Goal: Task Accomplishment & Management: Use online tool/utility

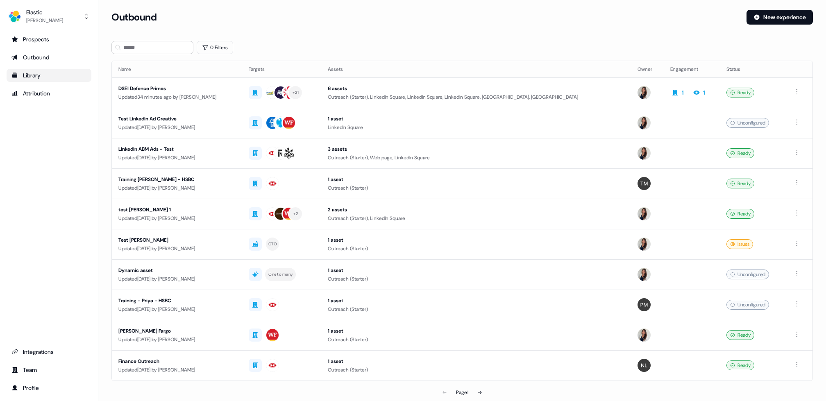
click at [39, 70] on link "Library" at bounding box center [49, 75] width 85 height 13
click at [41, 73] on div "Library" at bounding box center [48, 75] width 75 height 8
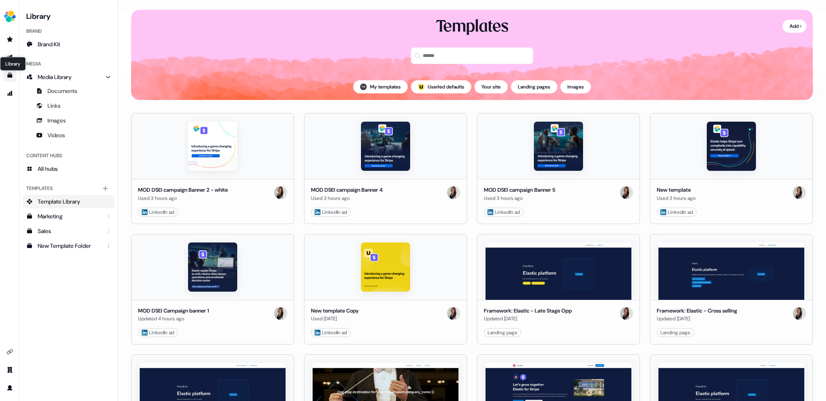
click at [9, 73] on icon "Go to templates" at bounding box center [9, 75] width 5 height 5
click at [9, 55] on icon "Go to outbound experience" at bounding box center [10, 57] width 7 height 7
click at [9, 43] on link "Go to prospects" at bounding box center [9, 39] width 13 height 13
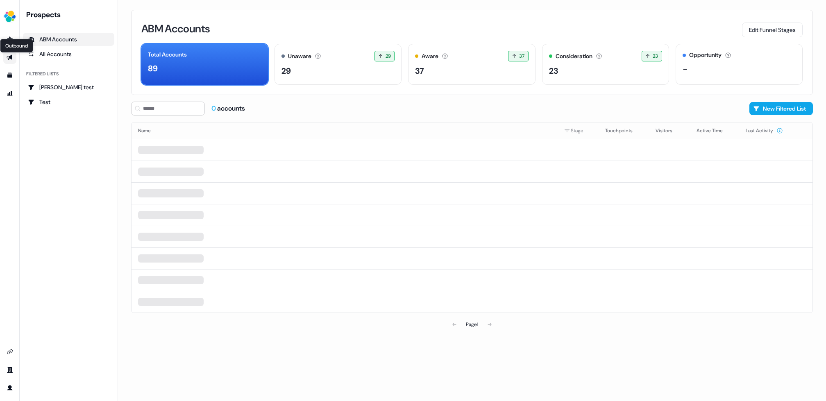
click at [8, 56] on icon "Go to outbound experience" at bounding box center [10, 57] width 6 height 5
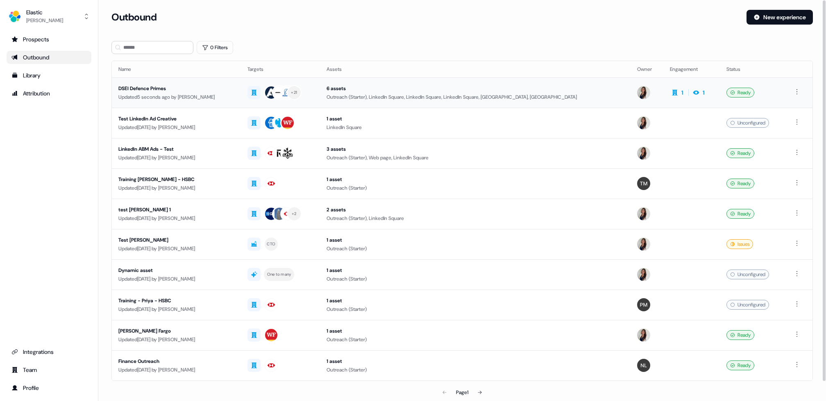
click at [140, 86] on div "DSEI Defence Primes" at bounding box center [176, 88] width 116 height 8
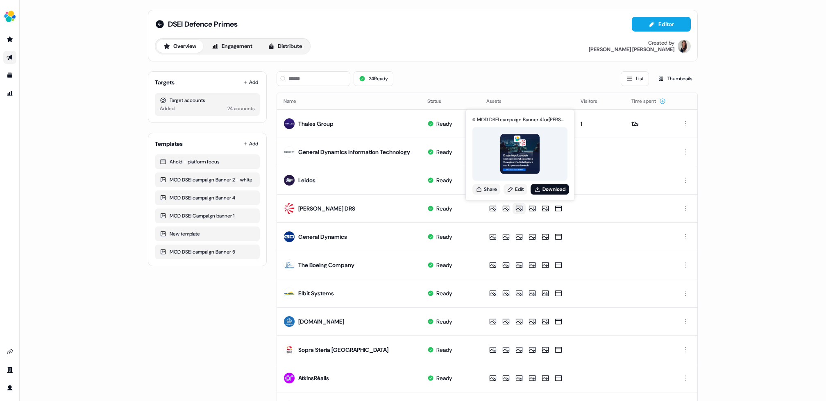
click at [119, 155] on div "DSEI Defence Primes Editor Overview Engagement Distribute Created by Kelly Manr…" at bounding box center [423, 200] width 806 height 401
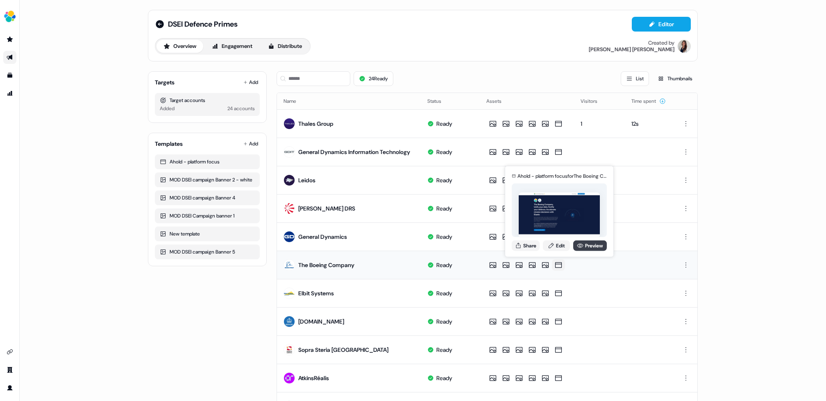
click at [588, 244] on link "Preview" at bounding box center [590, 245] width 34 height 11
click at [557, 244] on link "Edit" at bounding box center [556, 245] width 27 height 11
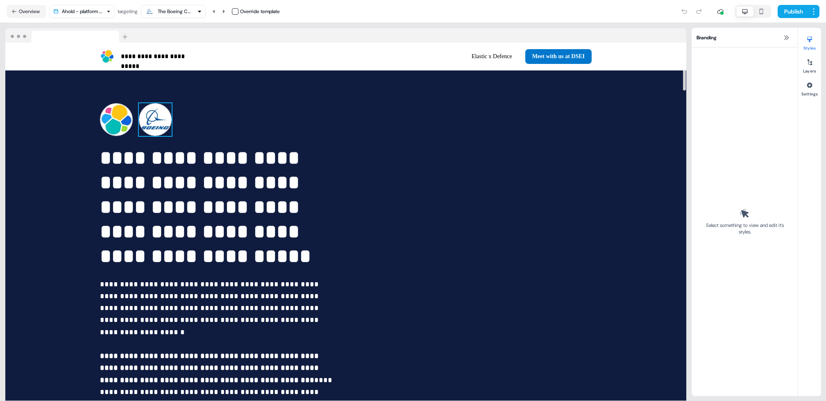
click at [157, 119] on img at bounding box center [155, 119] width 33 height 33
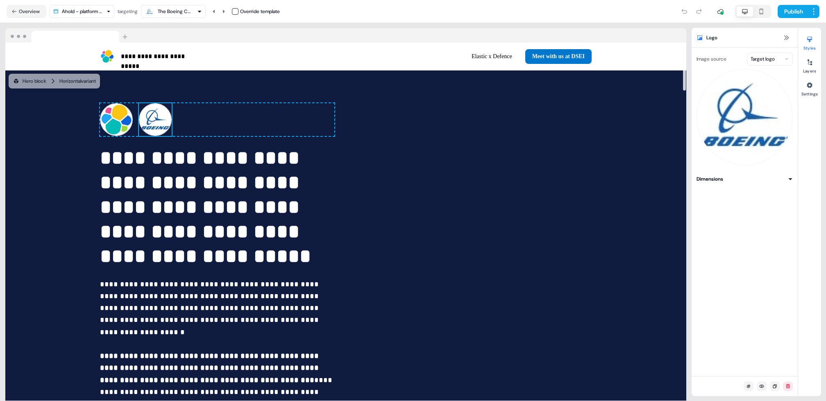
click at [157, 119] on img at bounding box center [155, 119] width 33 height 33
click at [733, 125] on img at bounding box center [744, 117] width 96 height 96
click at [767, 56] on html "**********" at bounding box center [413, 200] width 826 height 401
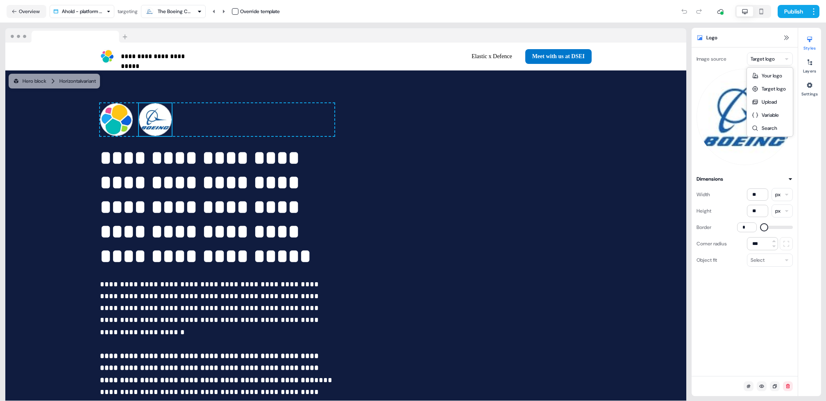
click at [767, 56] on html "**********" at bounding box center [413, 200] width 826 height 401
click at [746, 48] on div "Image source Target logo Dimensions Width ** px Height ** px Border * Corner ra…" at bounding box center [744, 211] width 106 height 328
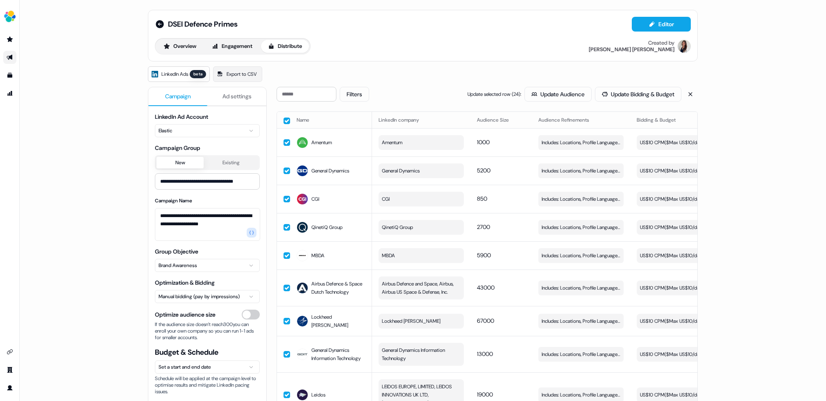
scroll to position [0, 231]
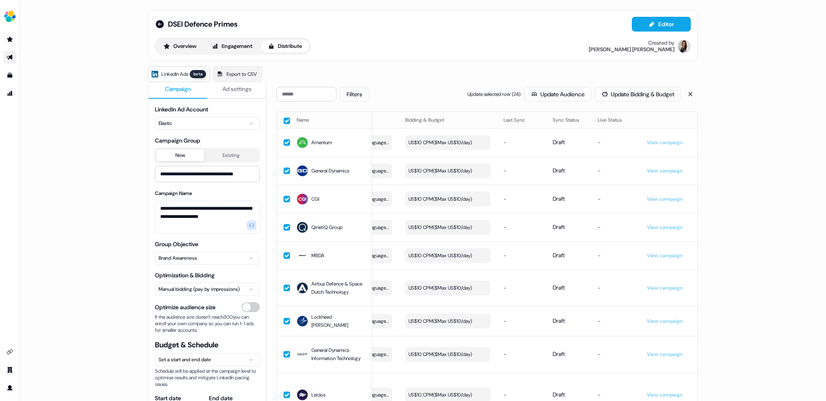
click at [285, 118] on button "button" at bounding box center [286, 121] width 7 height 7
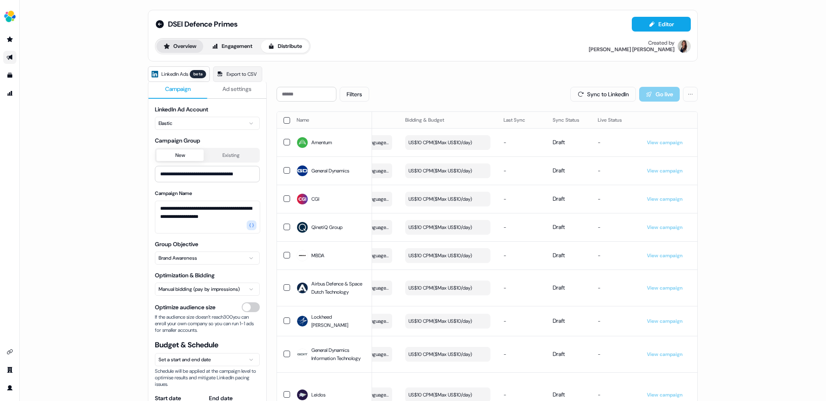
click at [182, 43] on button "Overview" at bounding box center [179, 46] width 47 height 13
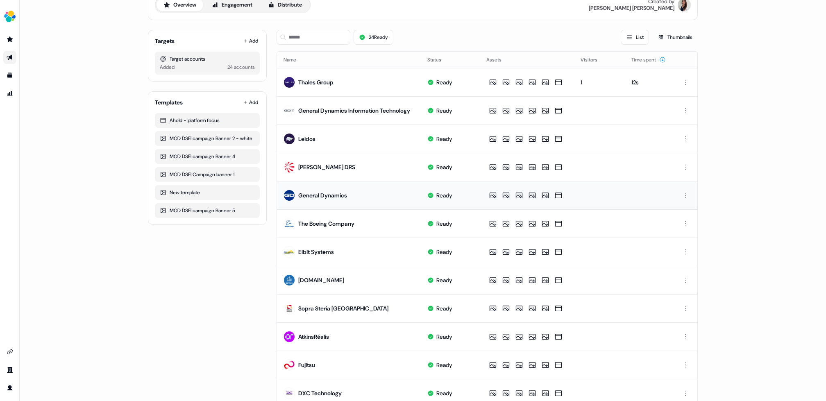
scroll to position [43, 0]
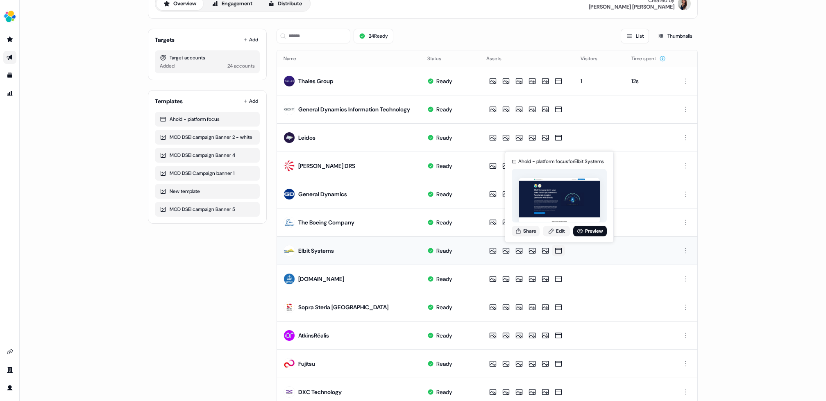
click at [559, 249] on icon at bounding box center [558, 251] width 10 height 8
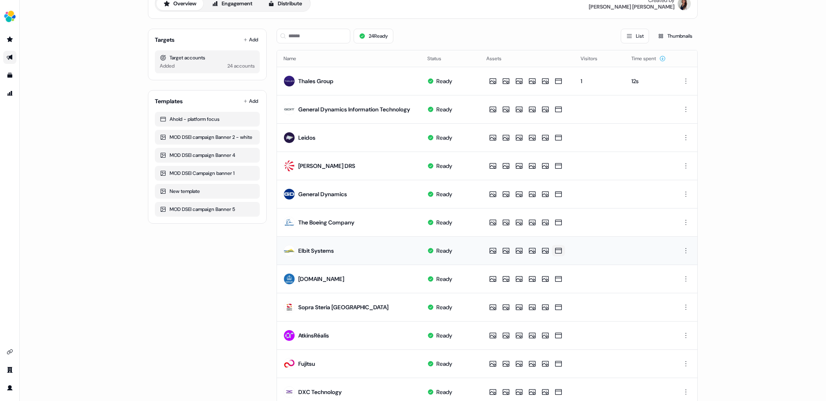
click at [559, 249] on icon at bounding box center [558, 251] width 10 height 8
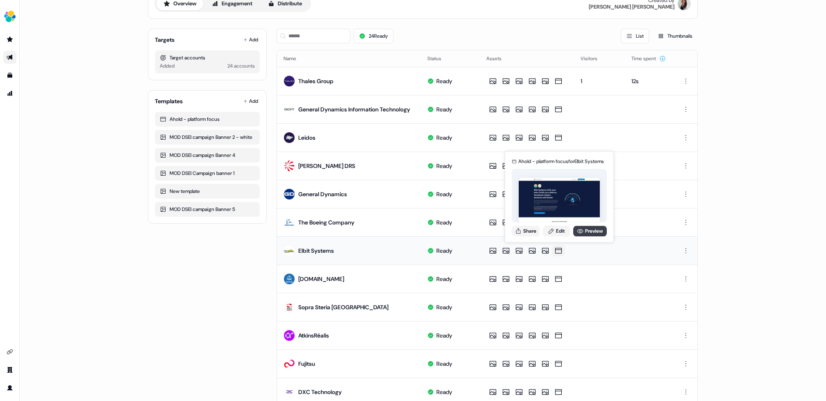
click at [595, 230] on link "Preview" at bounding box center [590, 231] width 34 height 11
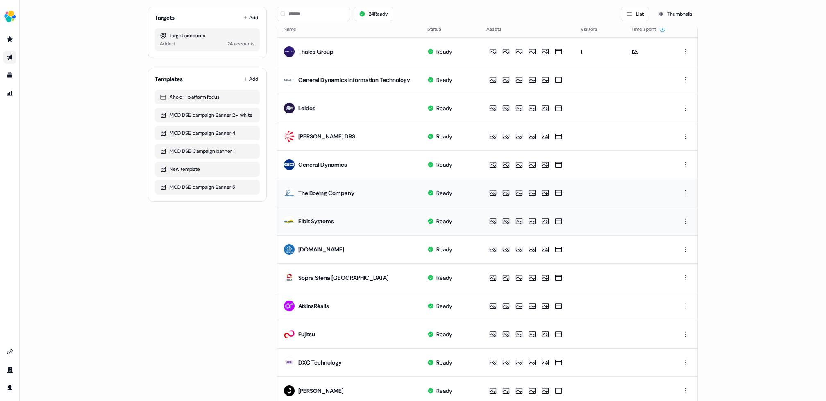
scroll to position [84, 0]
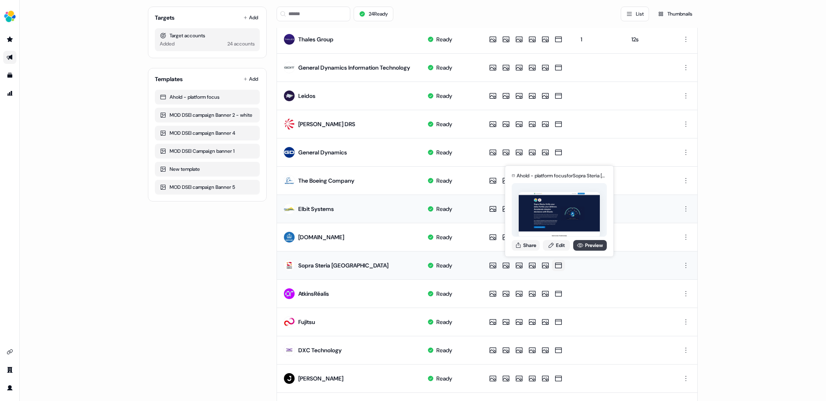
click at [589, 244] on link "Preview" at bounding box center [590, 245] width 34 height 11
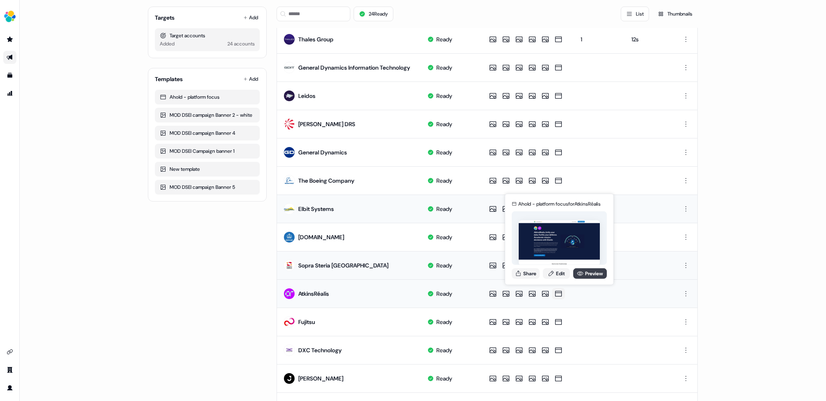
click at [590, 274] on link "Preview" at bounding box center [590, 273] width 34 height 11
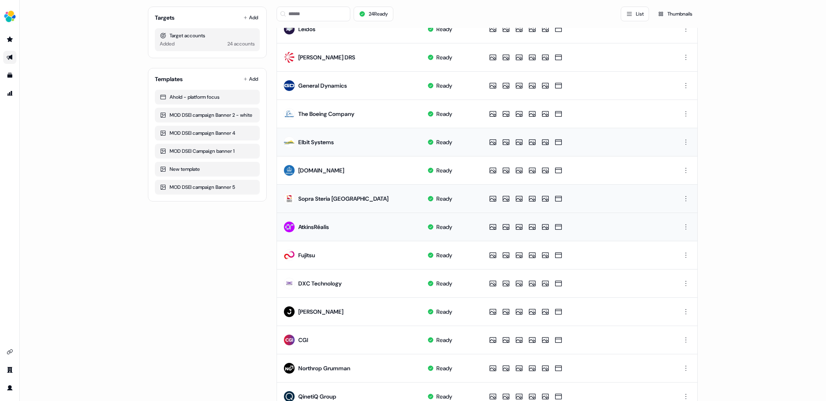
scroll to position [160, 0]
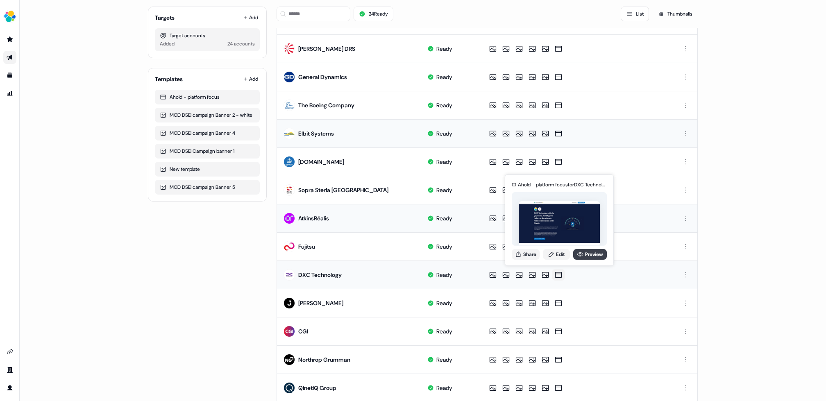
click at [588, 255] on link "Preview" at bounding box center [590, 254] width 34 height 11
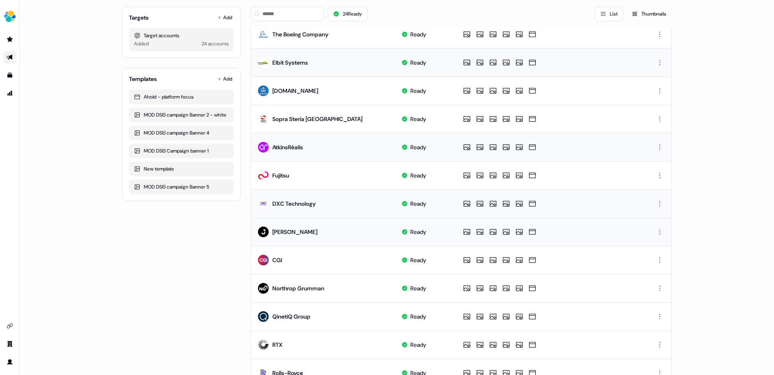
scroll to position [321, 0]
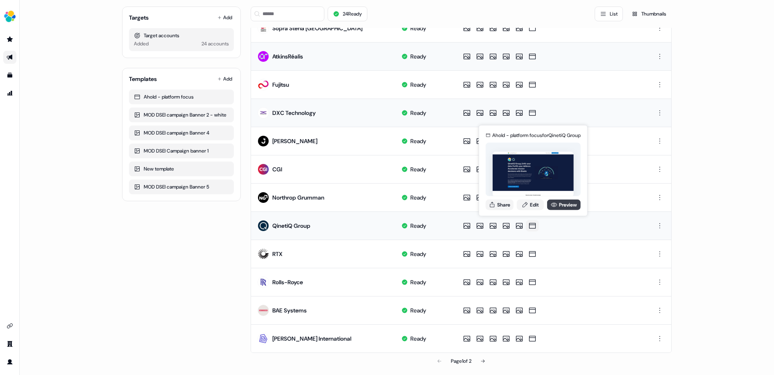
click at [561, 204] on link "Preview" at bounding box center [564, 204] width 34 height 11
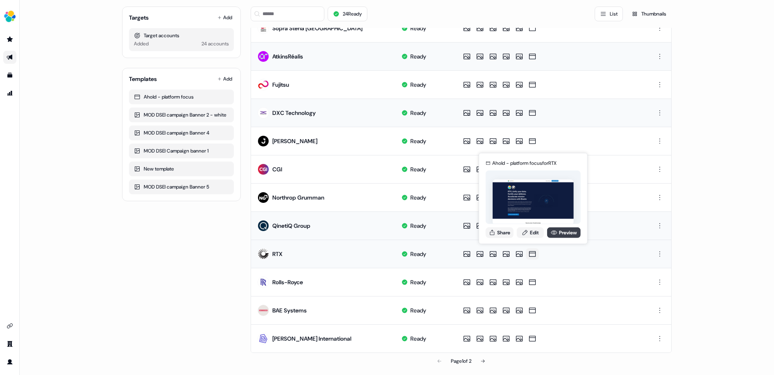
click at [561, 232] on link "Preview" at bounding box center [564, 232] width 34 height 11
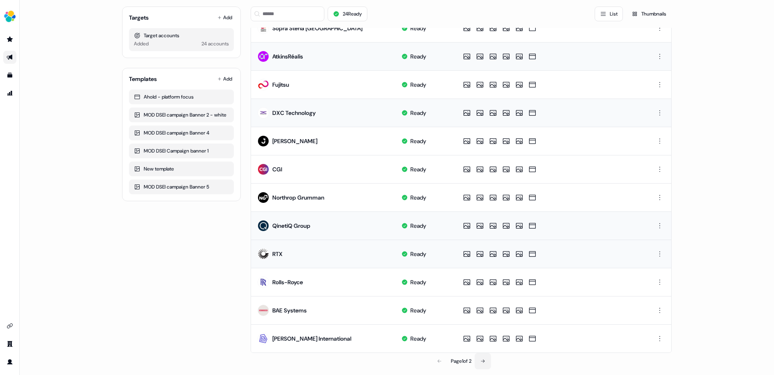
click at [484, 359] on icon at bounding box center [482, 361] width 5 height 5
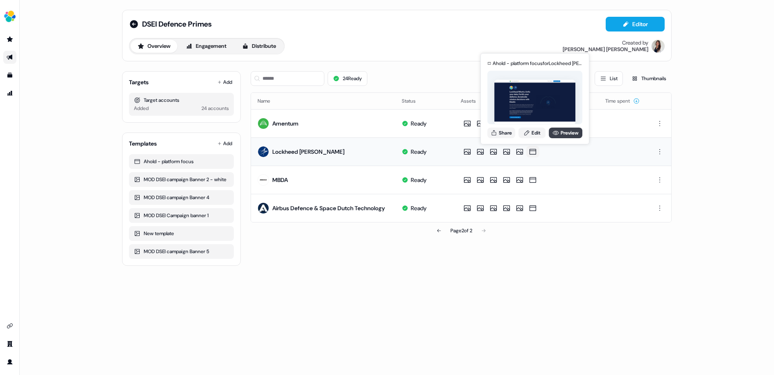
click at [563, 130] on link "Preview" at bounding box center [566, 133] width 34 height 11
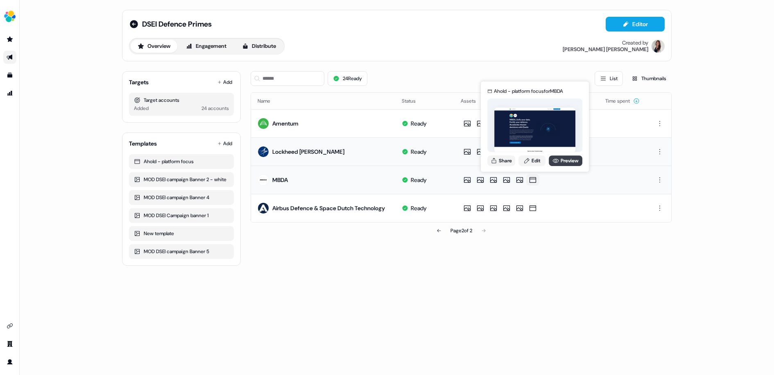
click at [561, 160] on link "Preview" at bounding box center [566, 161] width 34 height 11
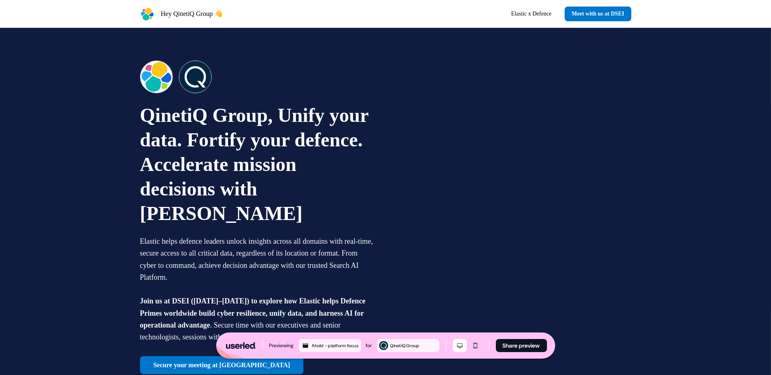
click at [199, 79] on img at bounding box center [195, 77] width 33 height 33
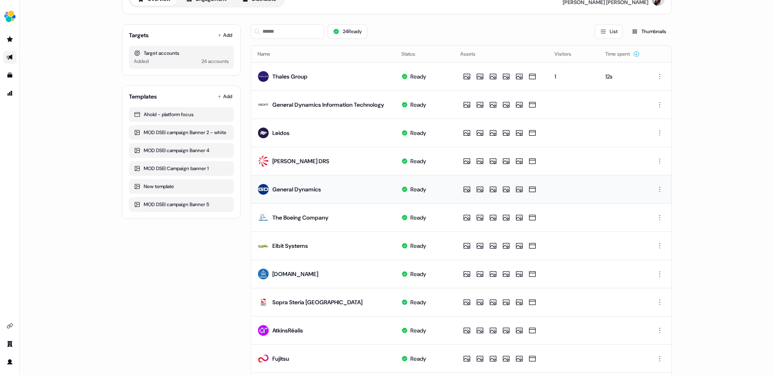
scroll to position [49, 0]
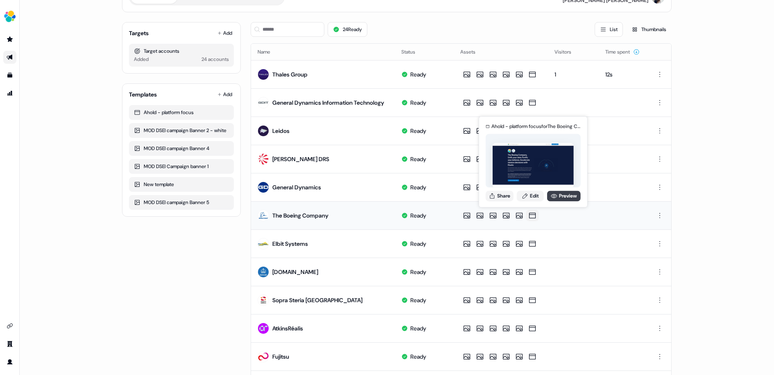
click at [554, 196] on icon at bounding box center [554, 196] width 7 height 7
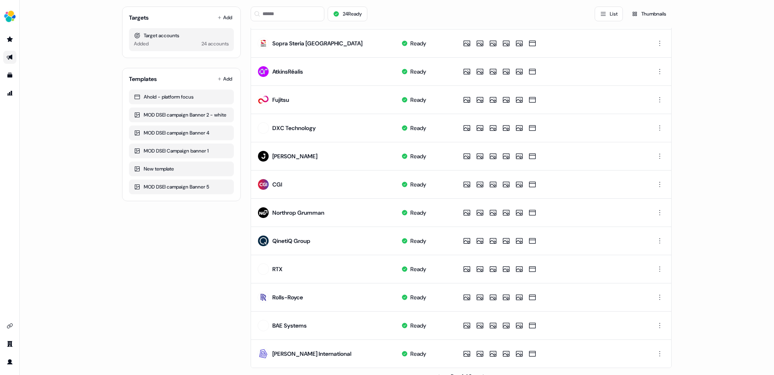
scroll to position [321, 0]
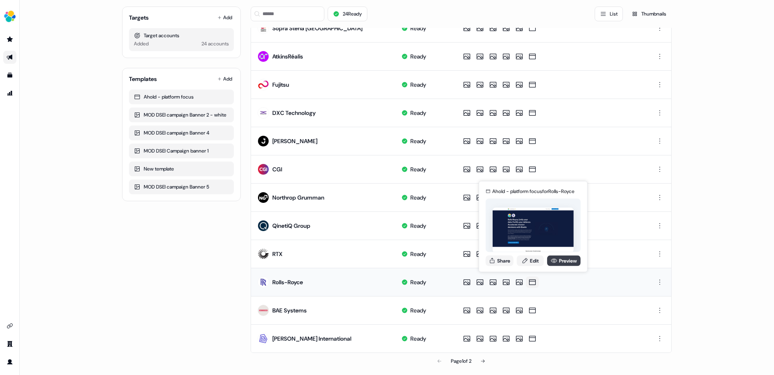
click at [559, 257] on link "Preview" at bounding box center [564, 261] width 34 height 11
